Goal: Information Seeking & Learning: Understand process/instructions

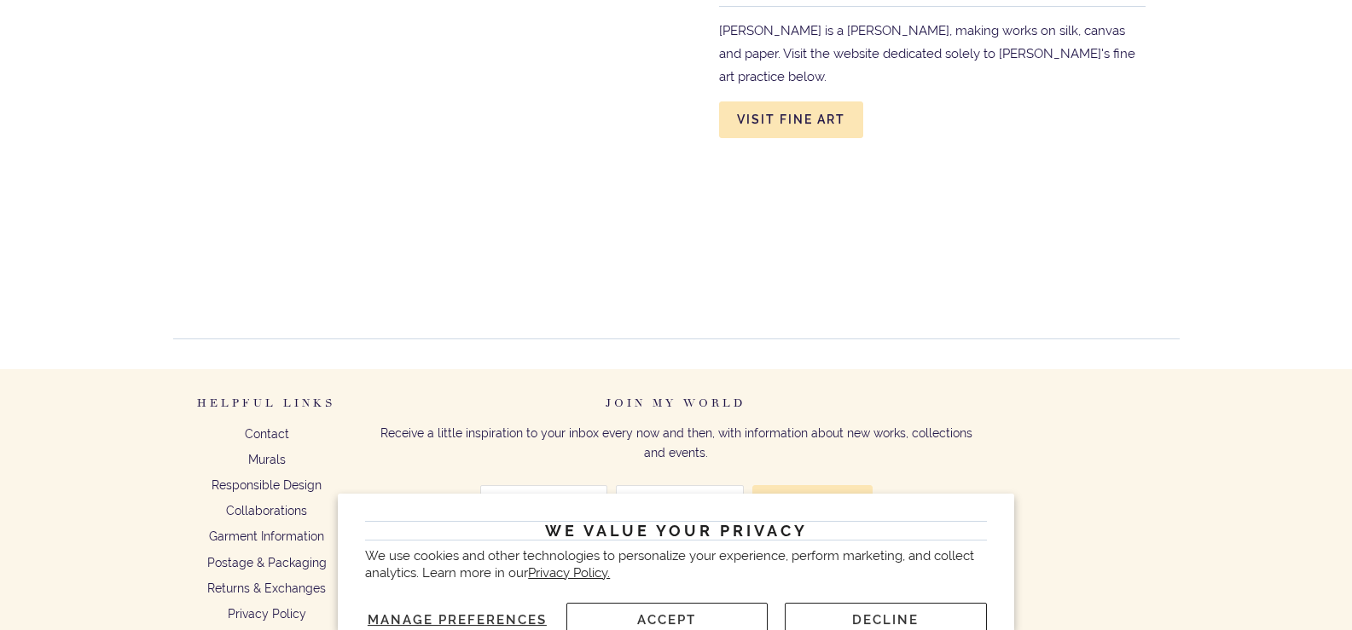
scroll to position [6858, 0]
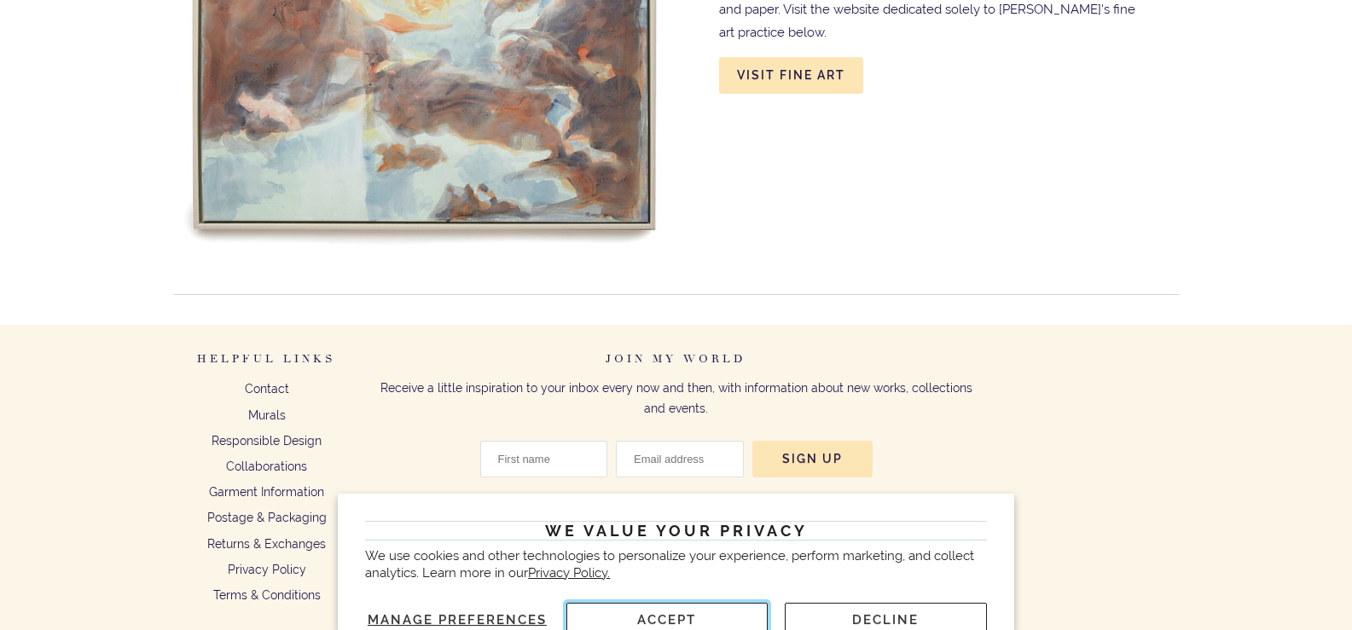
click at [718, 616] on button "Accept" at bounding box center [667, 620] width 202 height 34
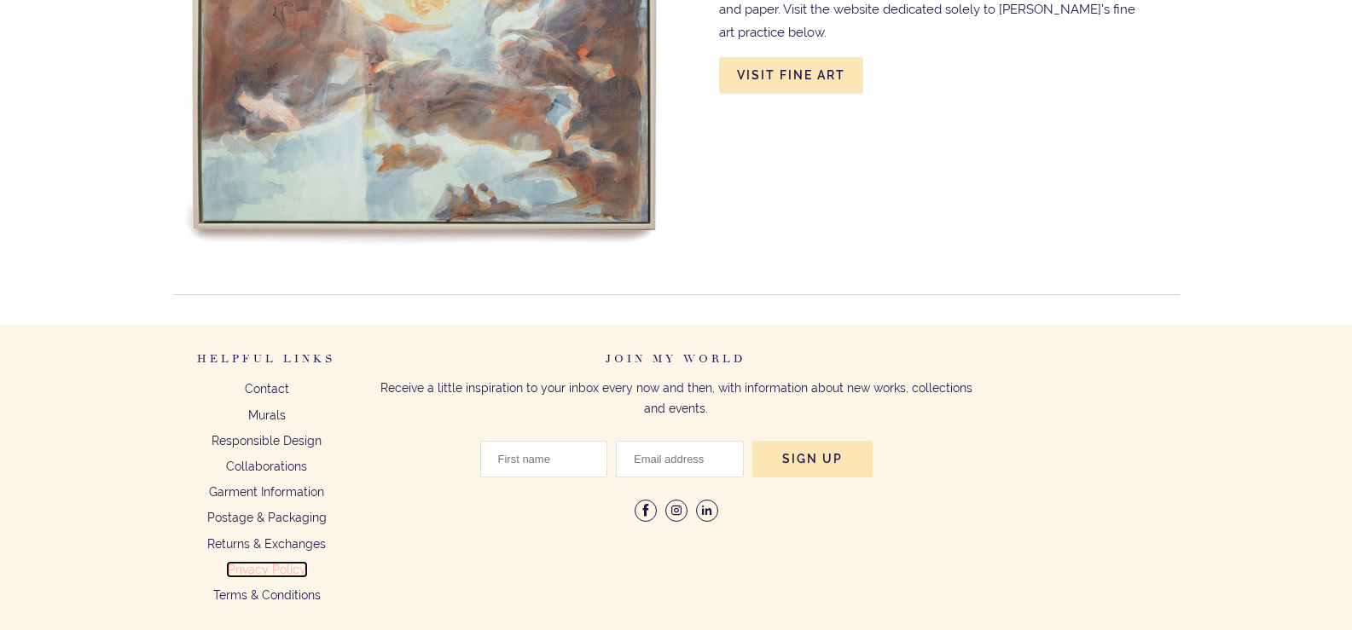
click at [278, 567] on link "Privacy Policy" at bounding box center [267, 570] width 78 height 14
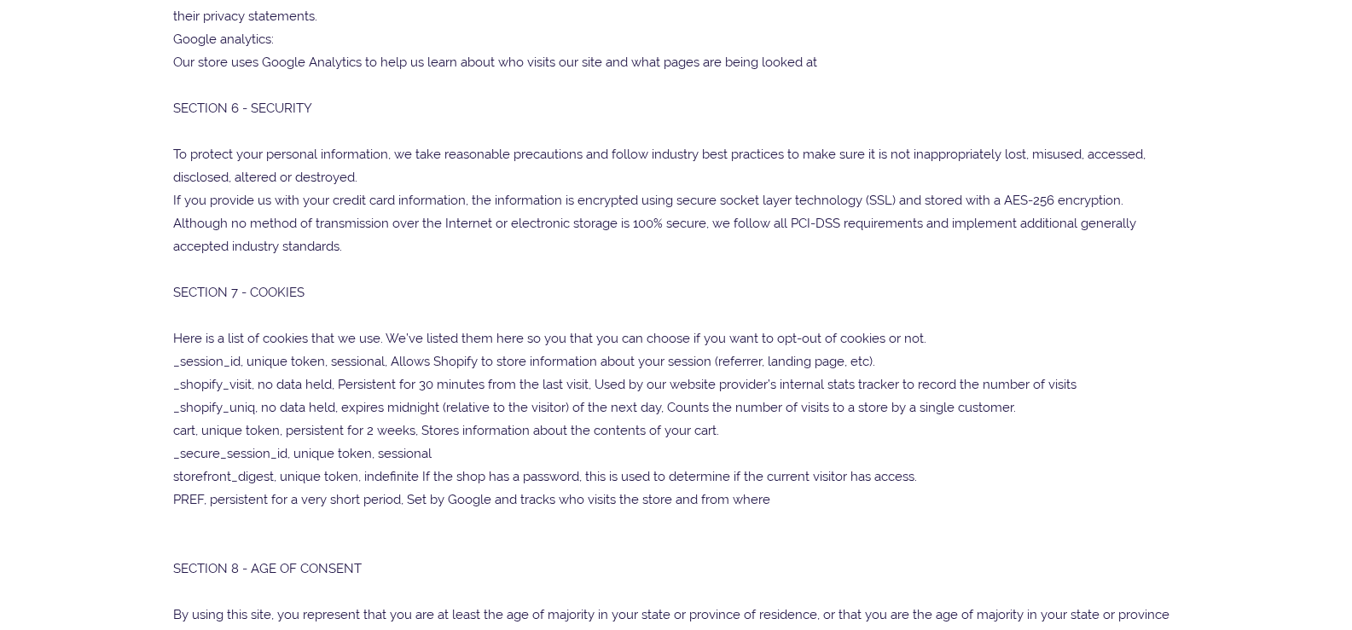
scroll to position [2623, 0]
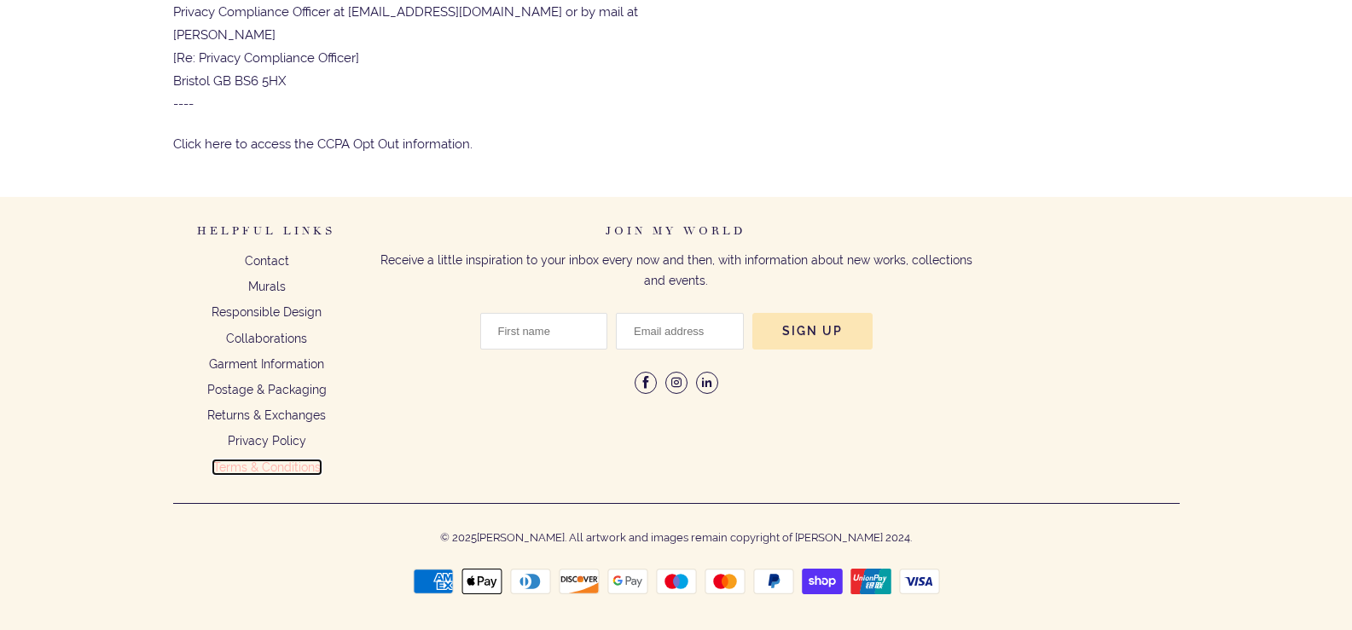
click at [309, 462] on link "Terms & Conditions" at bounding box center [266, 468] width 107 height 14
